Goal: Information Seeking & Learning: Learn about a topic

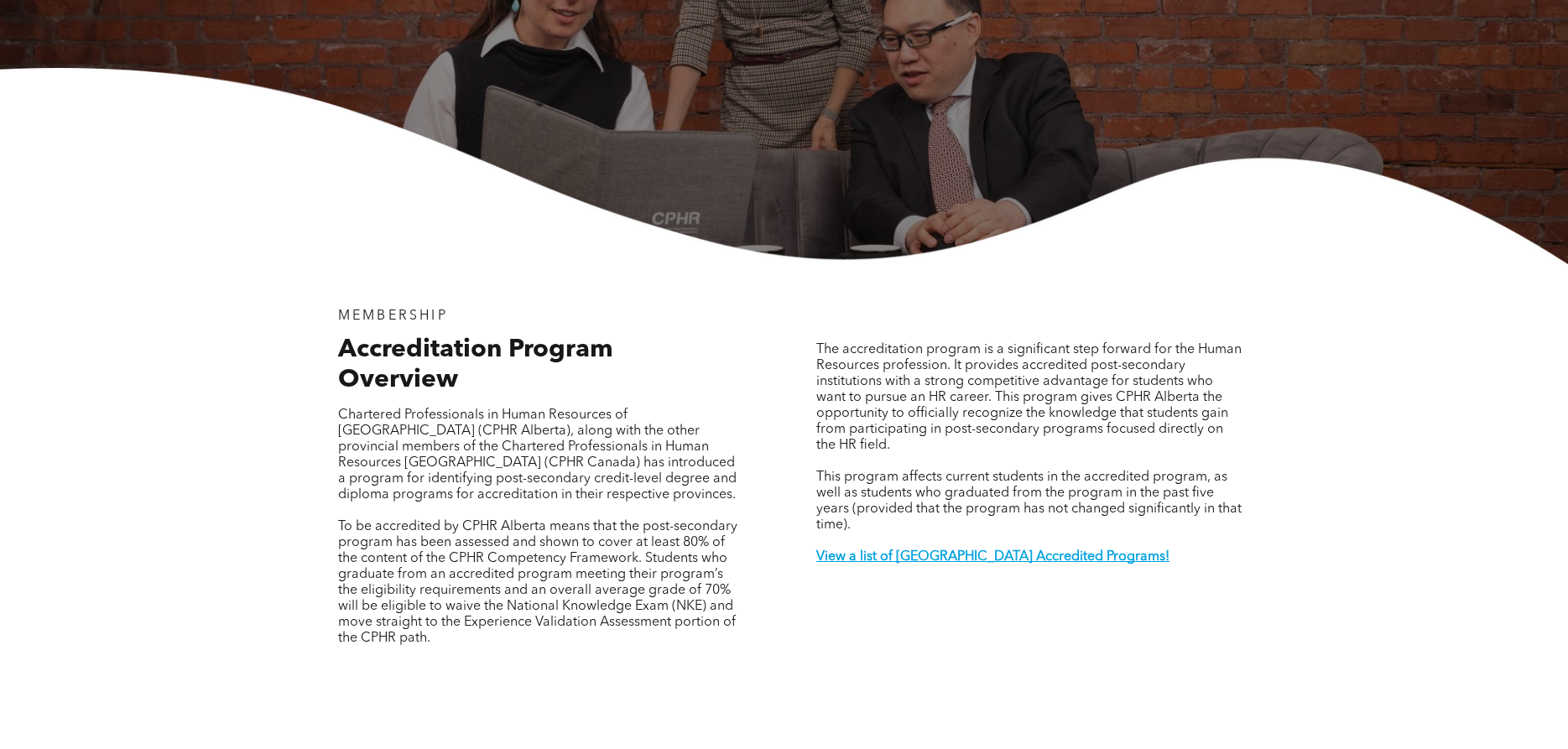
scroll to position [428, 0]
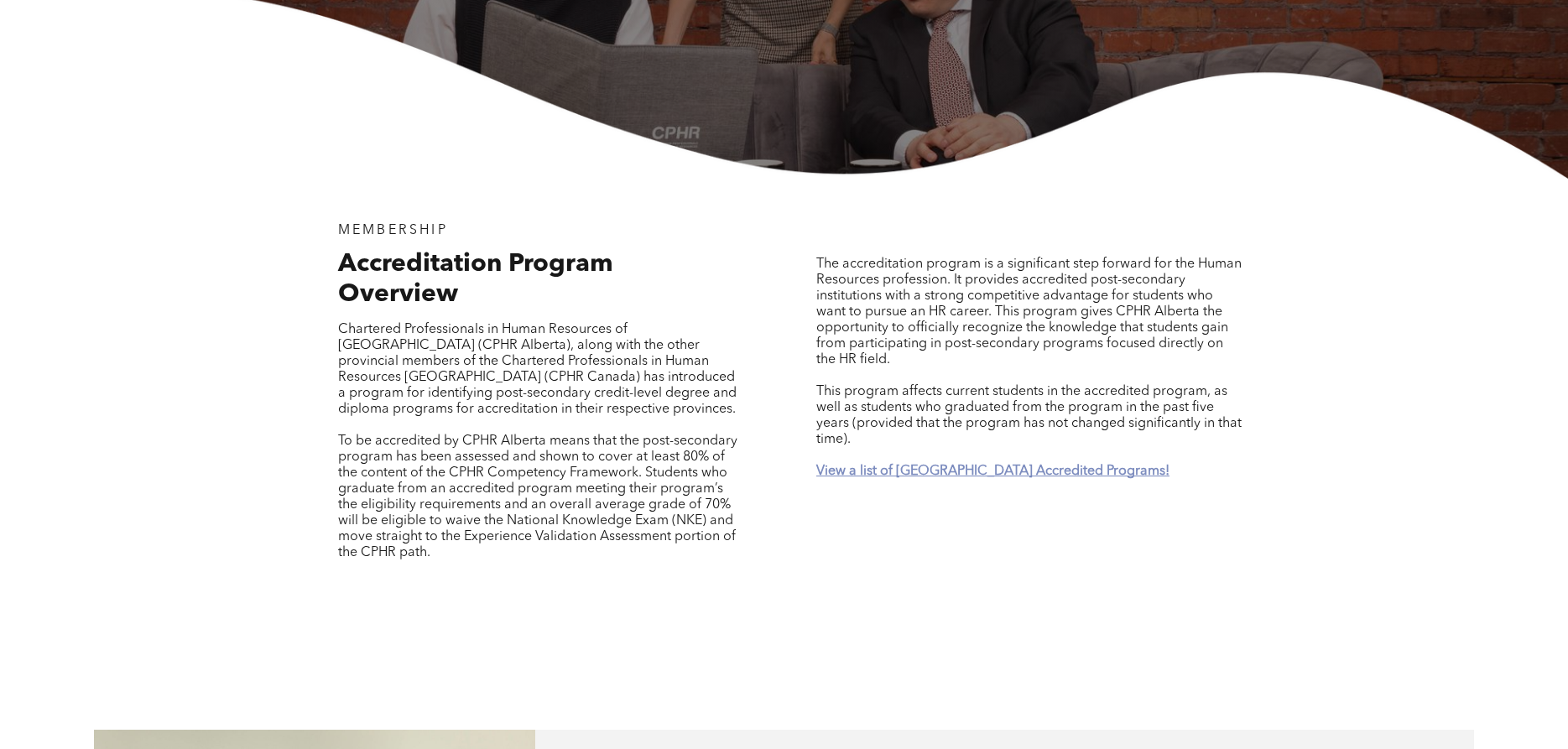
click at [972, 467] on strong "View a list of Alberta Accredited Programs!" at bounding box center [993, 471] width 353 height 14
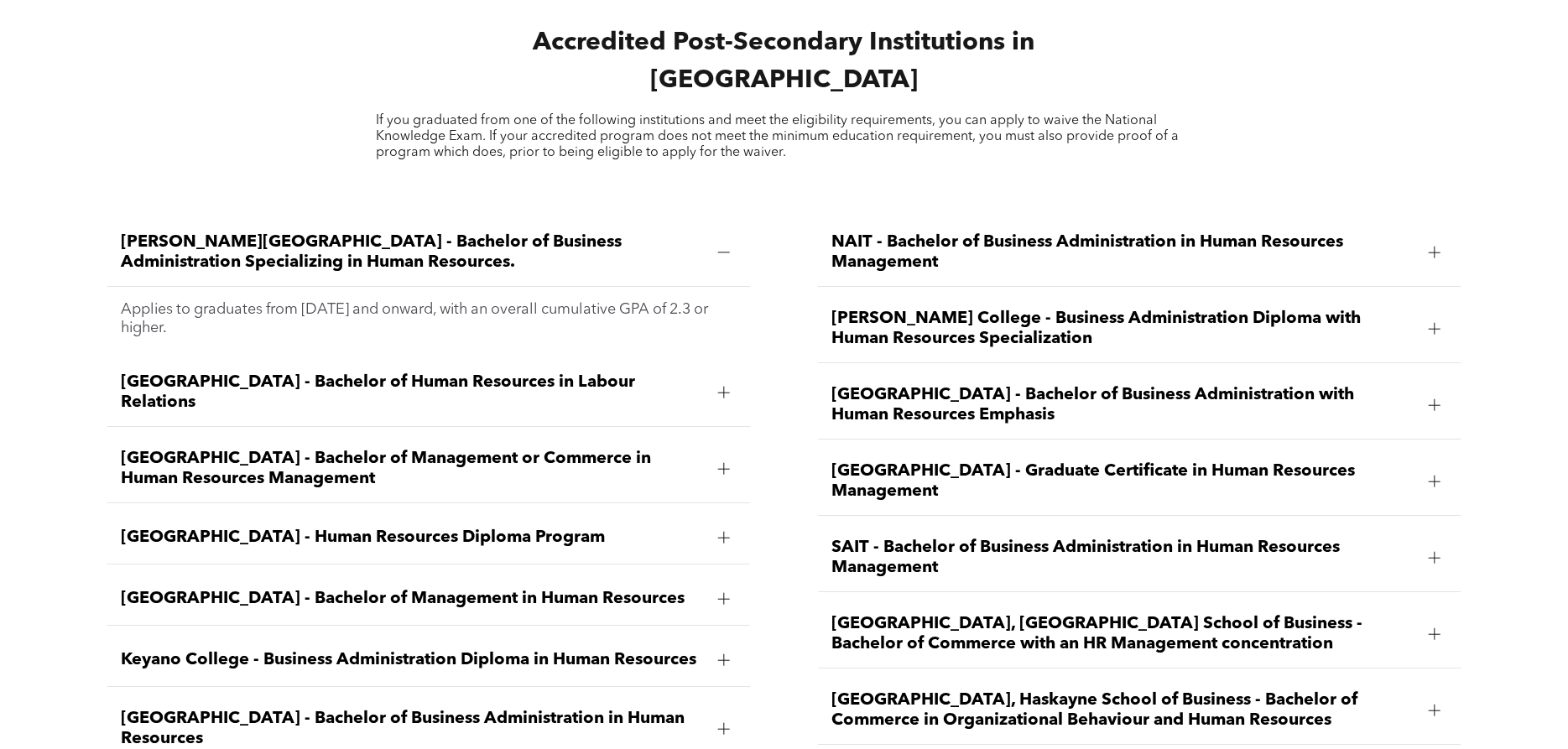
scroll to position [2562, 0]
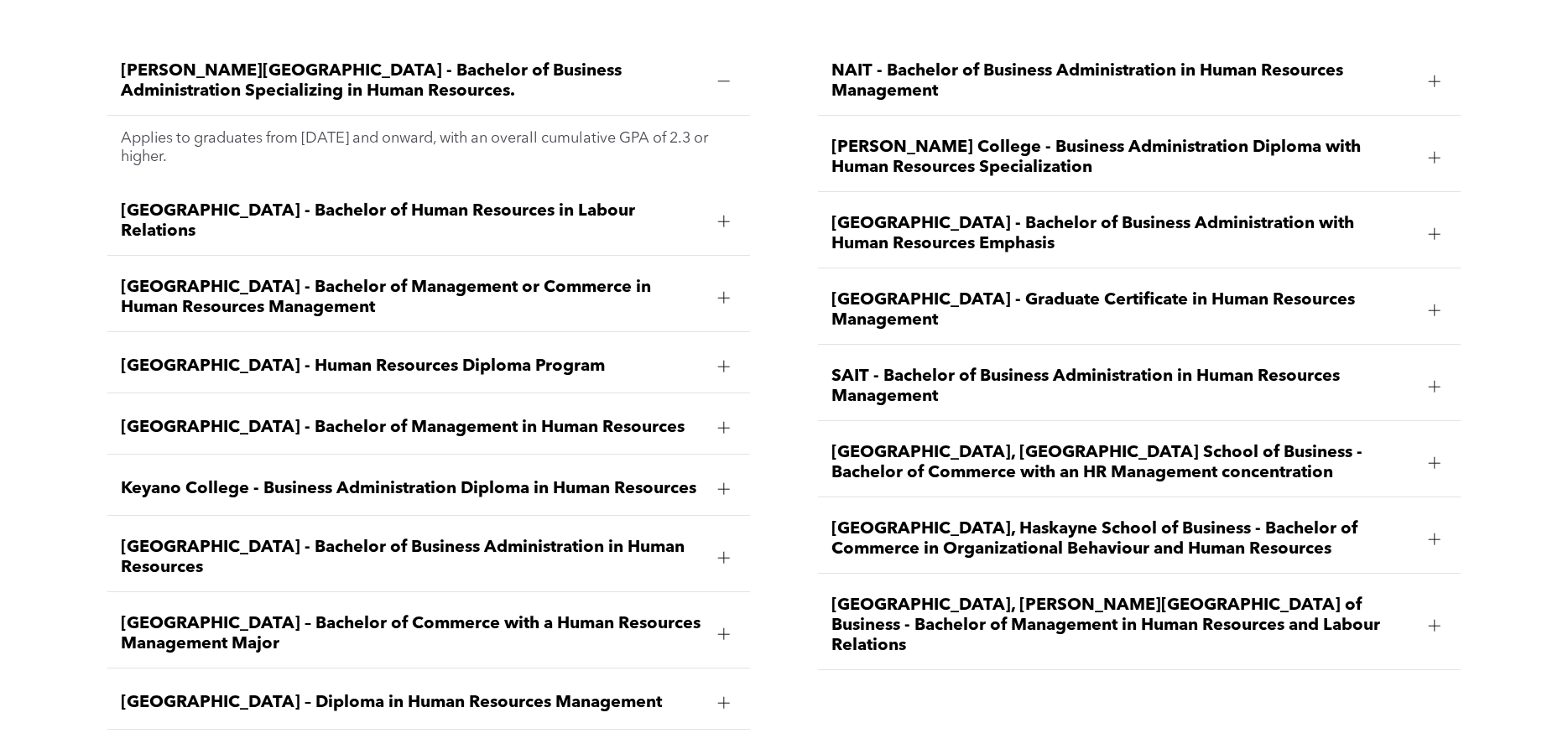
click at [1069, 596] on span "University of Lethbridge, Dhillon School of Business - Bachelor of Management i…" at bounding box center [1123, 625] width 584 height 60
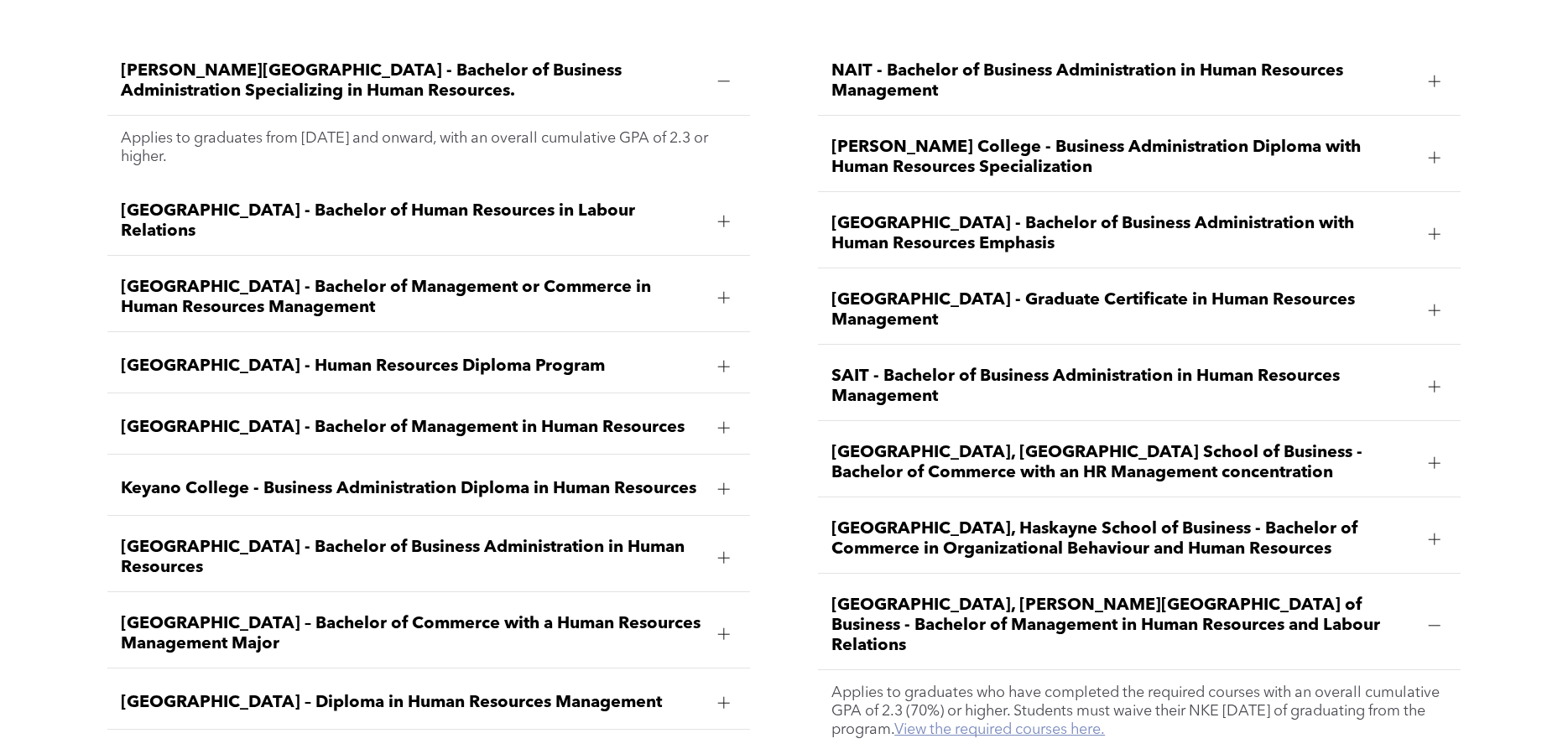
click at [1104, 722] on link "View the required courses here." at bounding box center [999, 730] width 210 height 15
